Goal: Download file/media

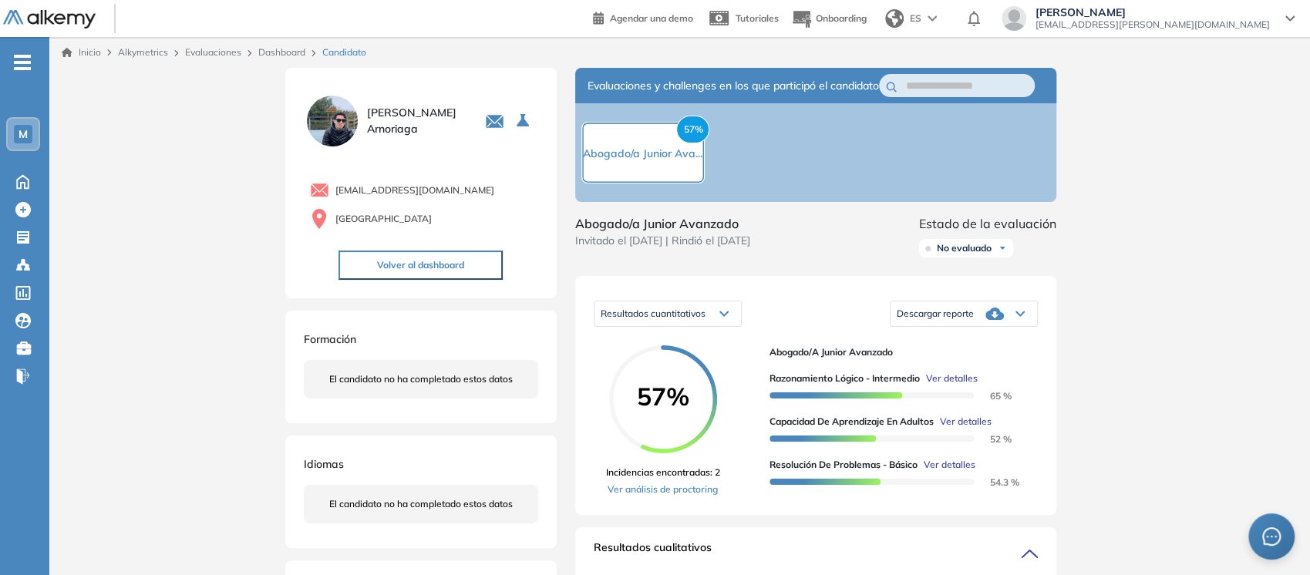
click at [1016, 317] on icon at bounding box center [1020, 314] width 9 height 6
click at [969, 348] on li "Descargar informe completo" at bounding box center [955, 339] width 114 height 15
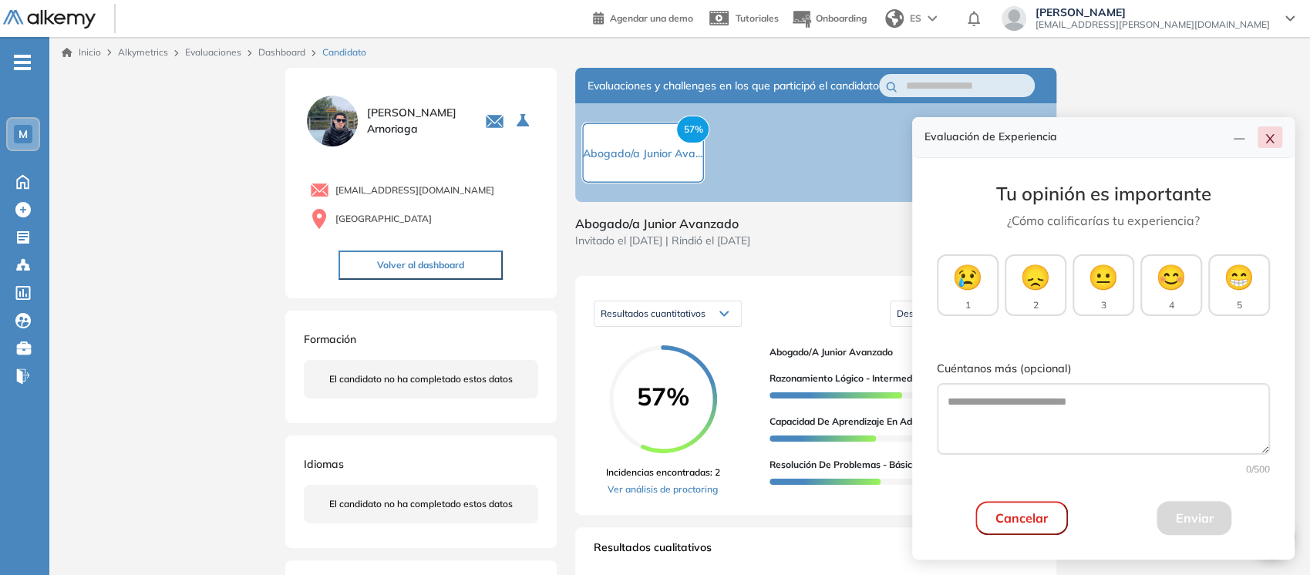
click at [1260, 139] on button "button" at bounding box center [1270, 137] width 25 height 22
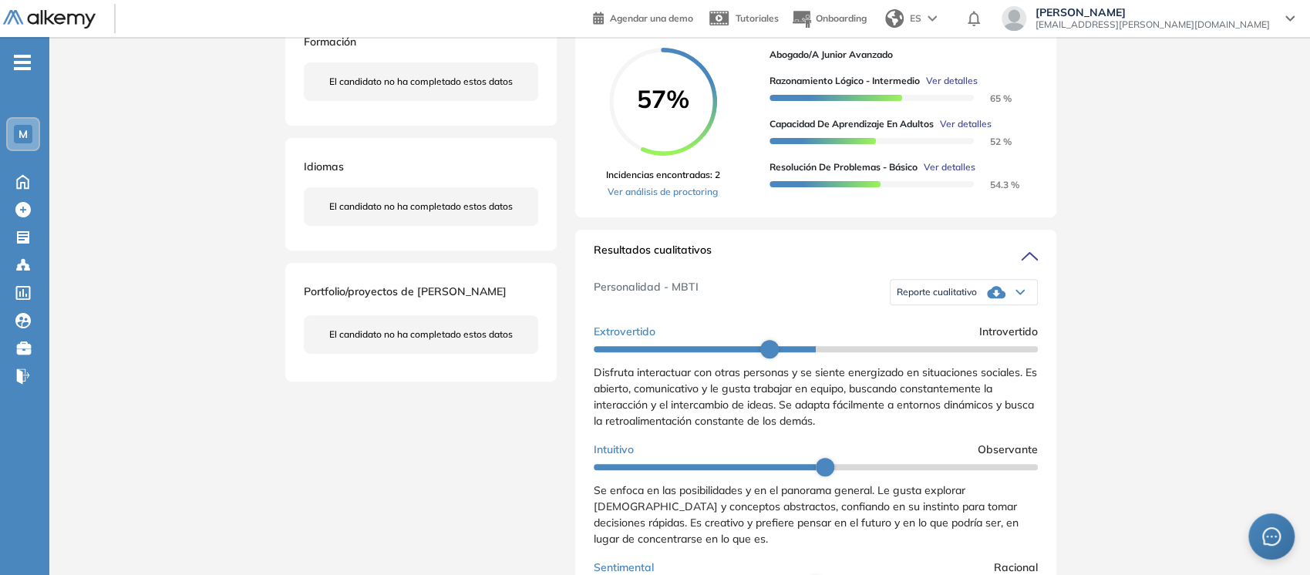
scroll to position [300, 0]
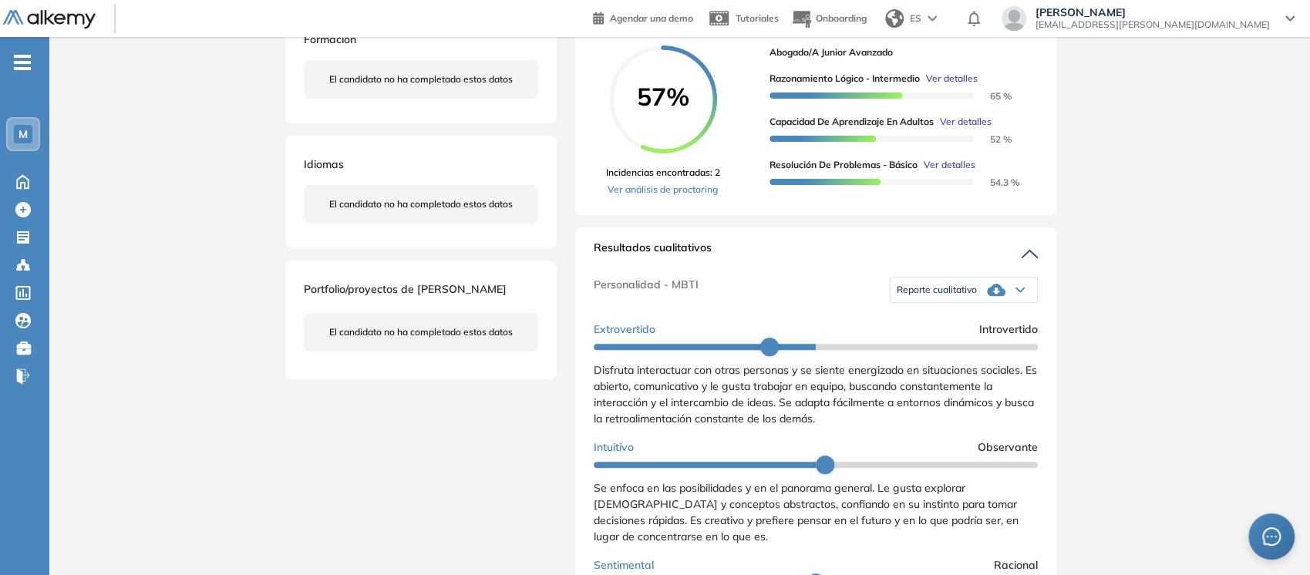
click at [1016, 293] on icon at bounding box center [1020, 290] width 9 height 6
click at [968, 324] on li "Reporte con Afinidad AI" at bounding box center [945, 316] width 94 height 15
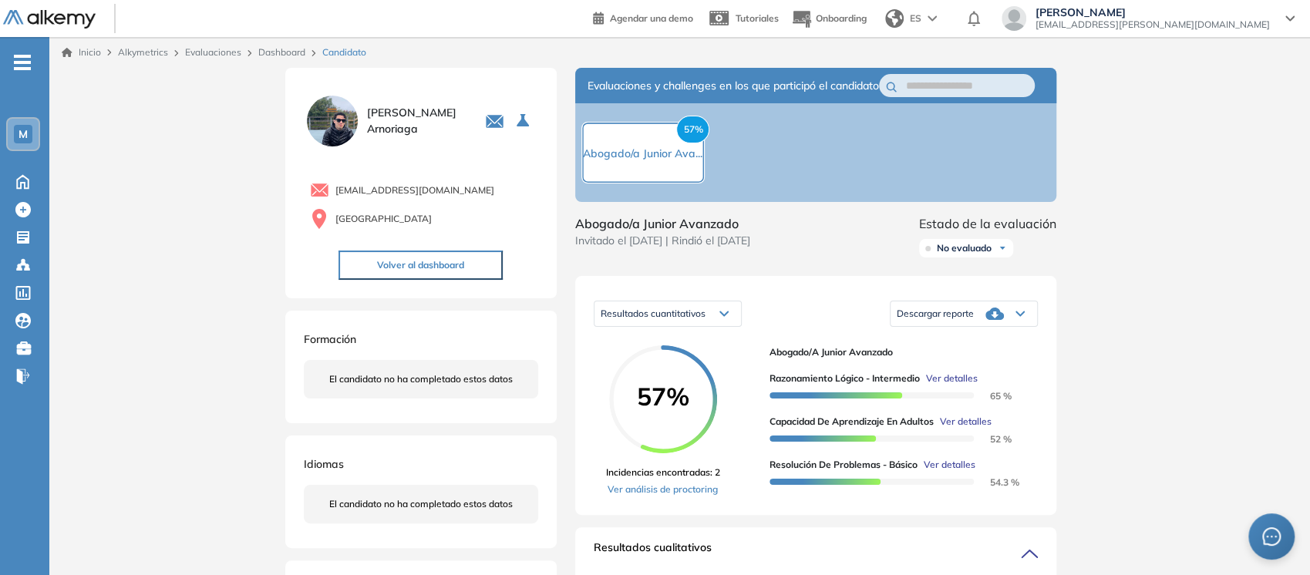
click at [222, 52] on link "Evaluaciones" at bounding box center [213, 52] width 56 height 12
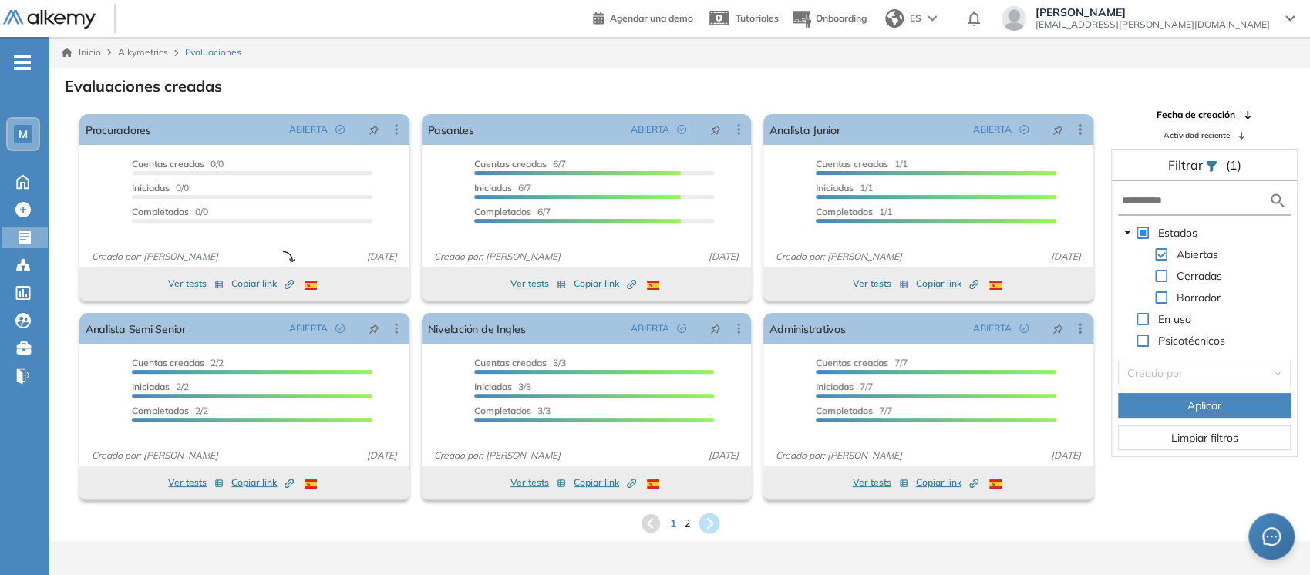
click at [704, 522] on icon at bounding box center [709, 524] width 21 height 21
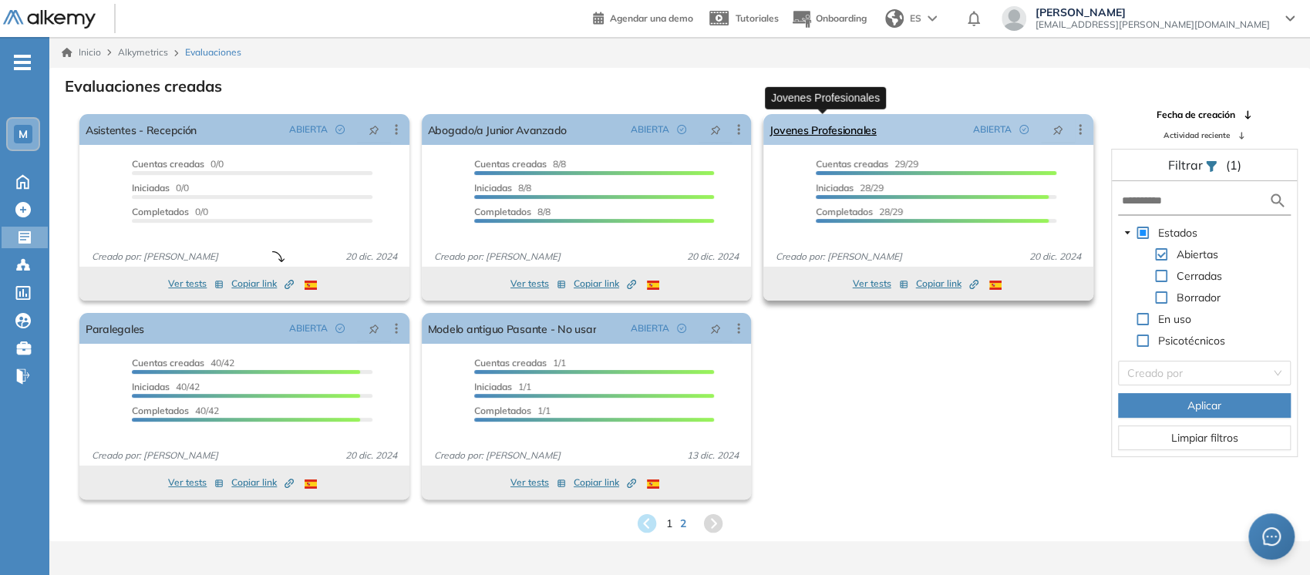
click at [811, 133] on link "Jovenes Profesionales" at bounding box center [823, 129] width 106 height 31
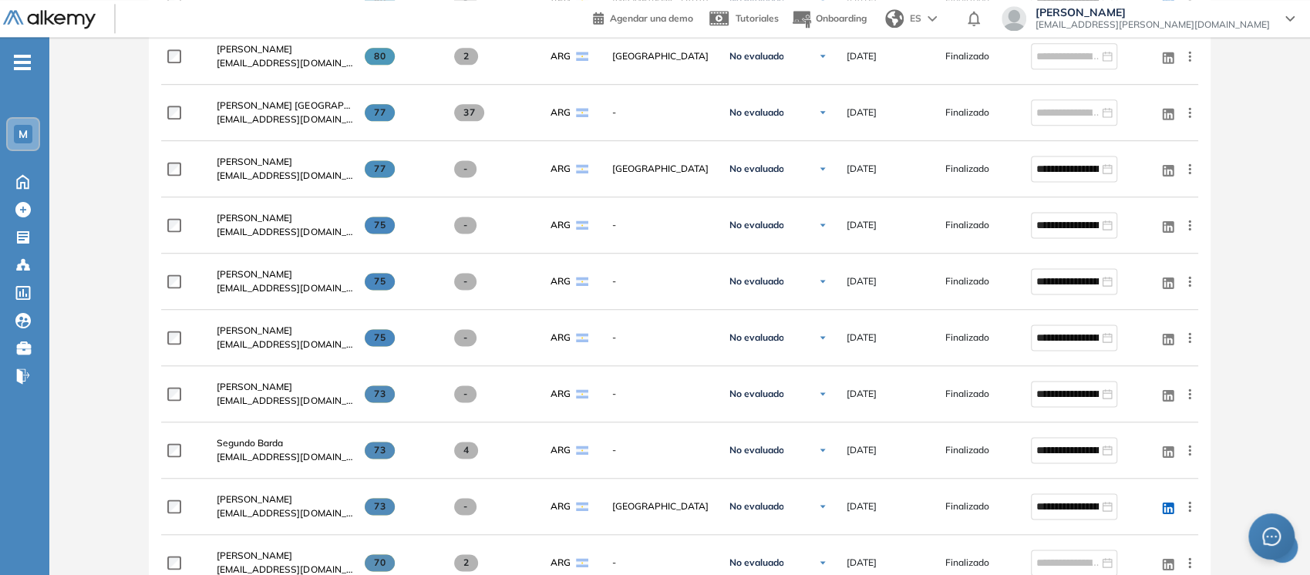
scroll to position [1340, 0]
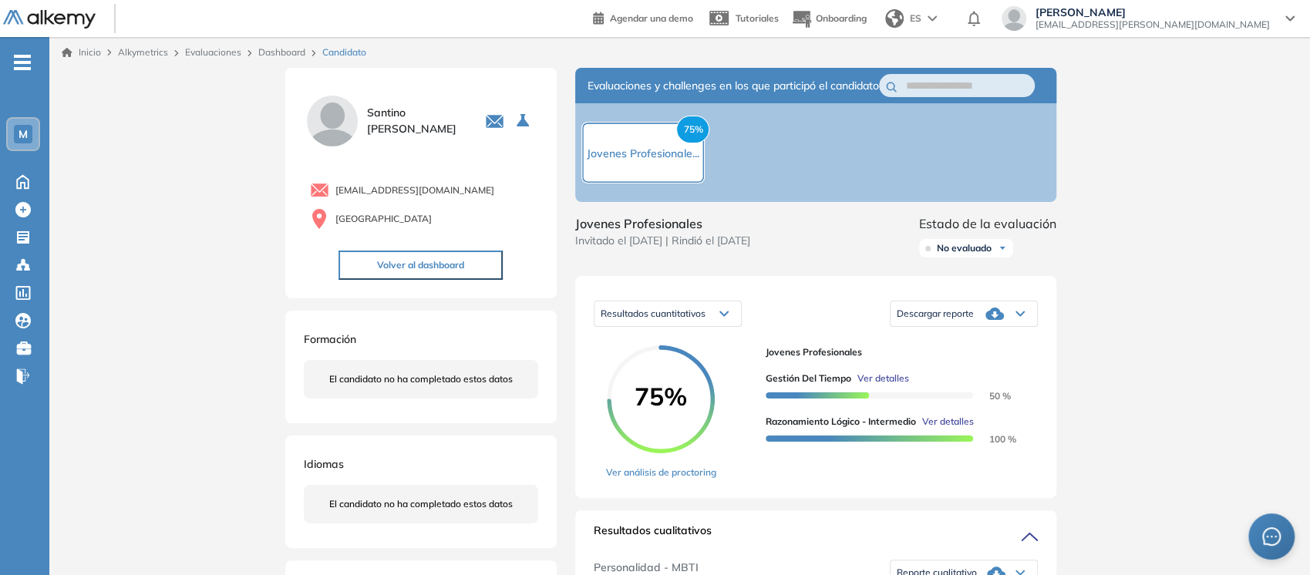
click at [1025, 329] on div "Descargar reporte" at bounding box center [964, 313] width 147 height 31
click at [958, 348] on li "Descargar informe completo" at bounding box center [955, 339] width 114 height 15
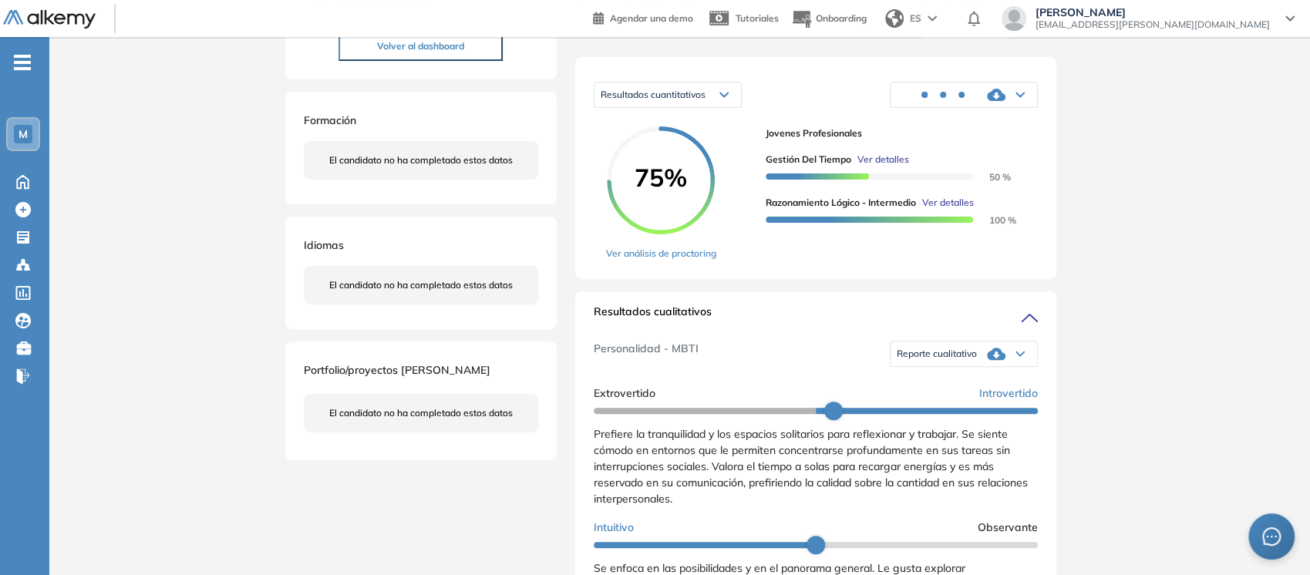
scroll to position [220, 0]
click at [1249, 137] on div "Inicio Alkymetrics Evaluaciones Dashboard Candidato Duración : 00:00:00 Cantida…" at bounding box center [679, 488] width 1261 height 1342
click at [972, 365] on div "Reporte cualitativo" at bounding box center [964, 353] width 147 height 31
click at [967, 387] on li "Reporte con Afinidad AI" at bounding box center [945, 379] width 94 height 15
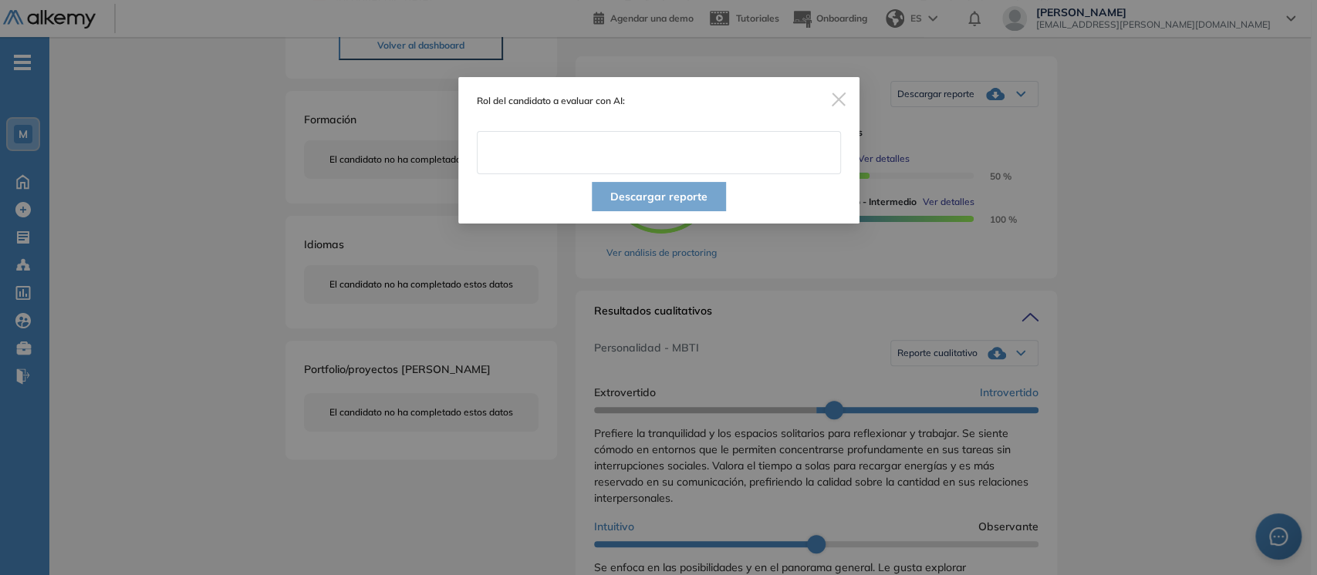
click at [649, 170] on input "text" at bounding box center [659, 152] width 364 height 43
type input "**********"
click at [623, 383] on div "**********" at bounding box center [658, 287] width 1317 height 575
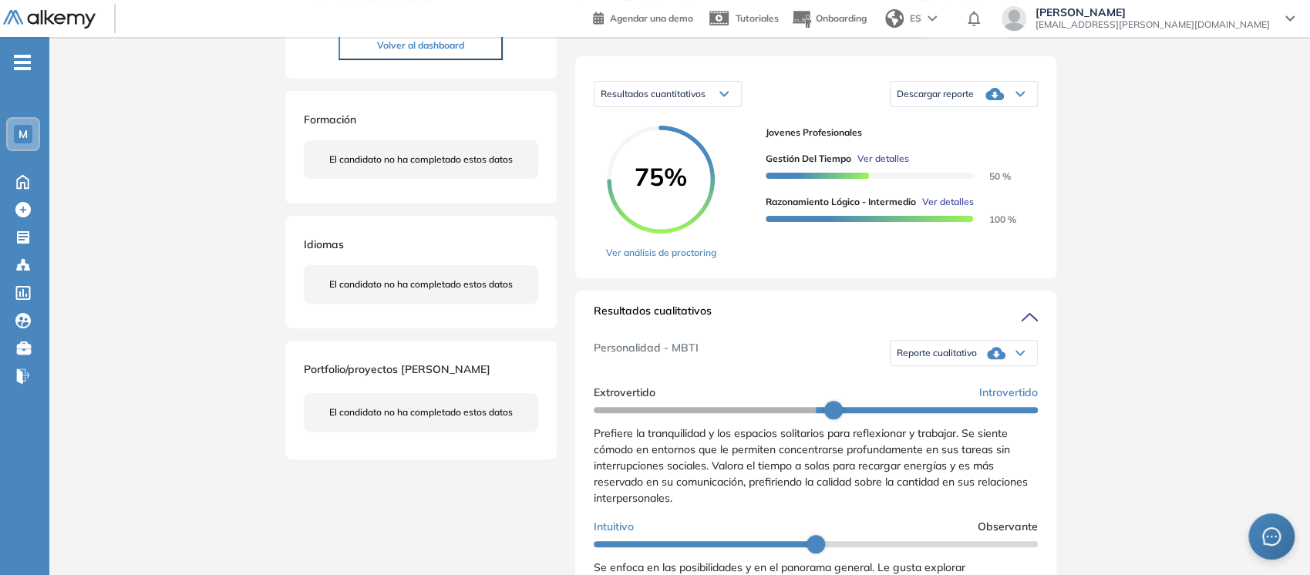
click at [997, 359] on icon at bounding box center [996, 353] width 19 height 12
click at [919, 387] on li "Reporte con Afinidad AI" at bounding box center [945, 379] width 94 height 15
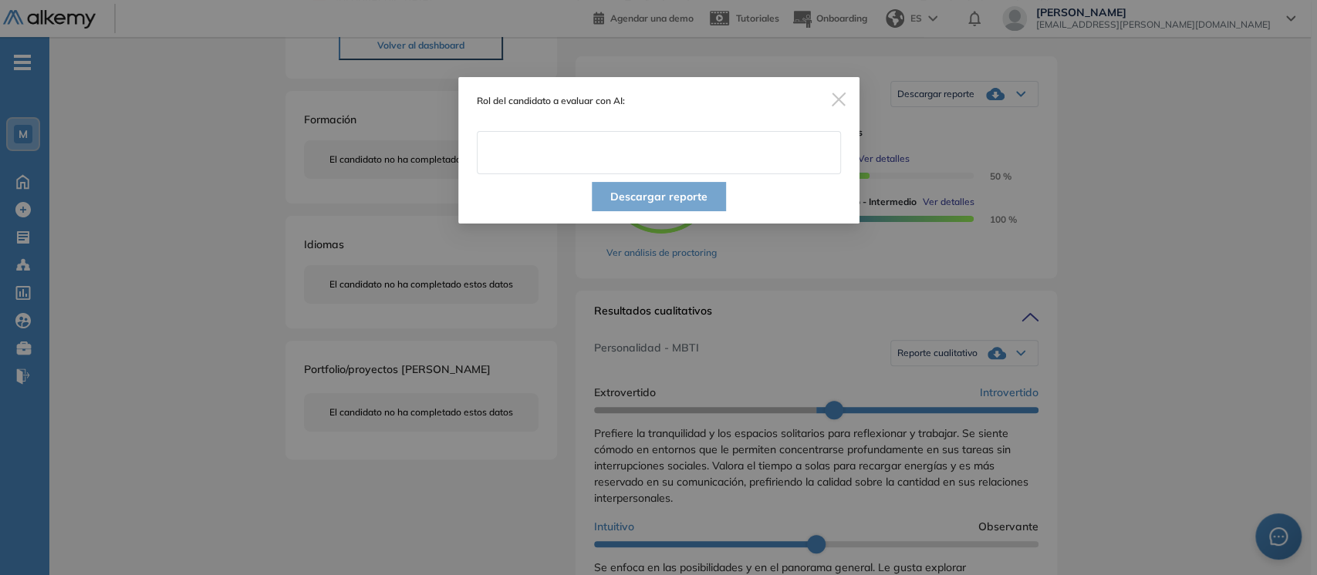
click at [602, 143] on input "text" at bounding box center [659, 152] width 364 height 43
type input "**********"
click at [640, 204] on button "Descargar reporte" at bounding box center [659, 196] width 134 height 29
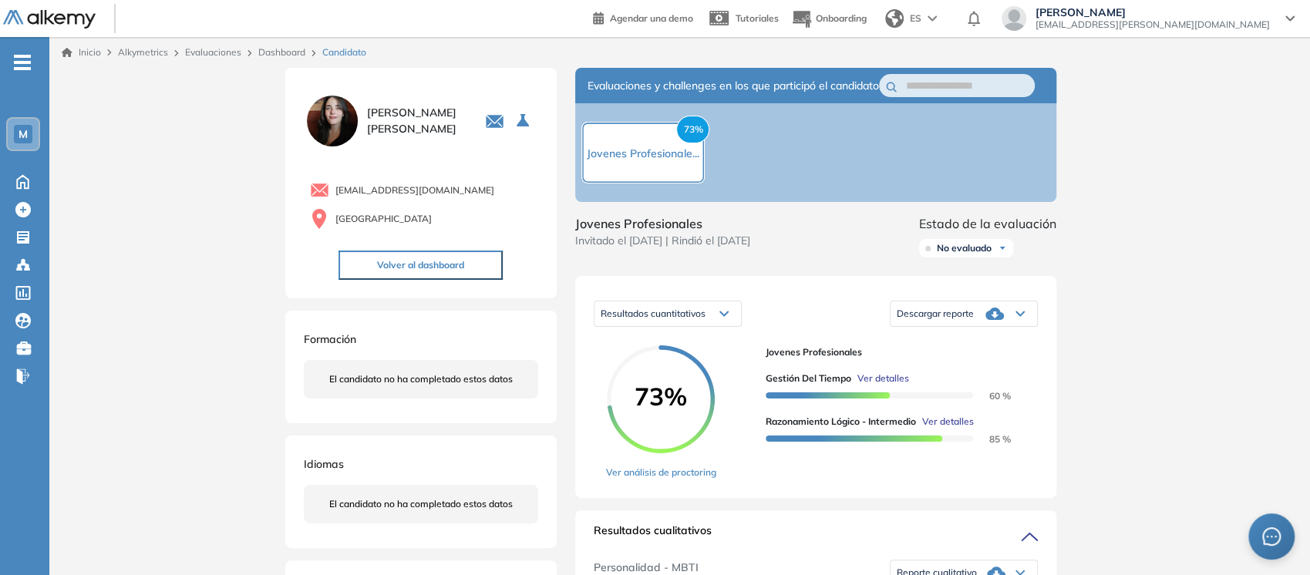
click at [1018, 324] on div "Descargar reporte" at bounding box center [964, 313] width 147 height 31
click at [975, 348] on li "Descargar informe completo" at bounding box center [955, 339] width 114 height 15
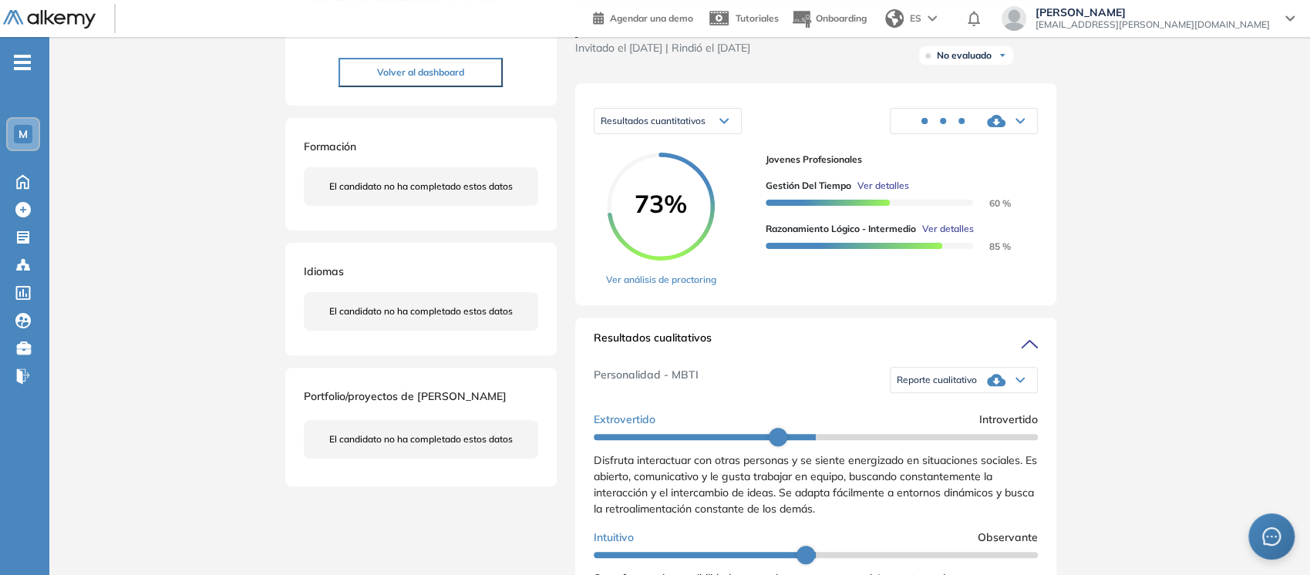
scroll to position [195, 0]
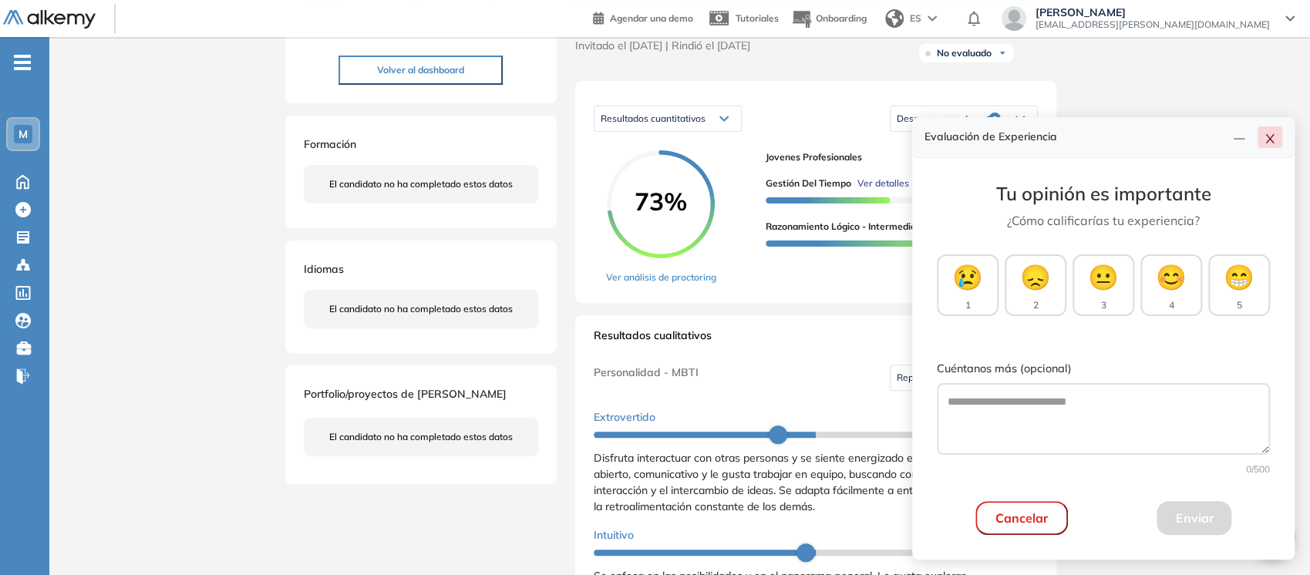
click at [1270, 138] on icon "close" at bounding box center [1270, 139] width 12 height 12
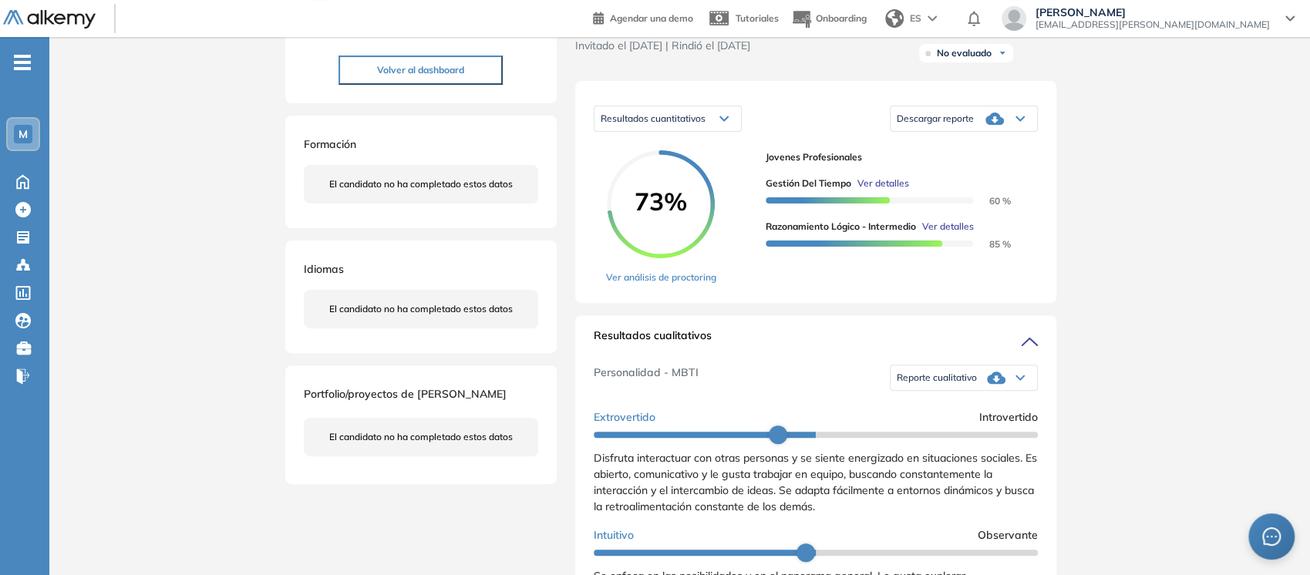
click at [1016, 393] on div "Reporte cualitativo" at bounding box center [964, 377] width 147 height 31
click at [963, 412] on li "Reporte con Afinidad AI" at bounding box center [945, 403] width 94 height 15
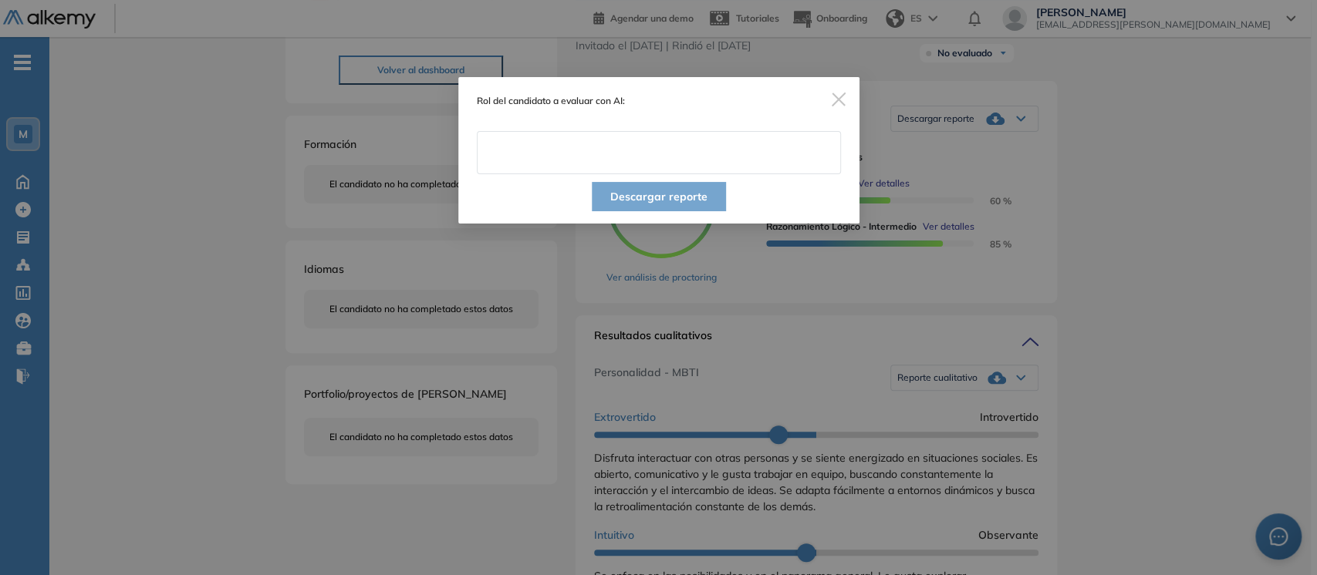
click at [619, 164] on input "text" at bounding box center [659, 152] width 364 height 43
type input "**********"
click at [626, 198] on button "Descargar reporte" at bounding box center [659, 196] width 134 height 29
